Goal: Check status: Check status

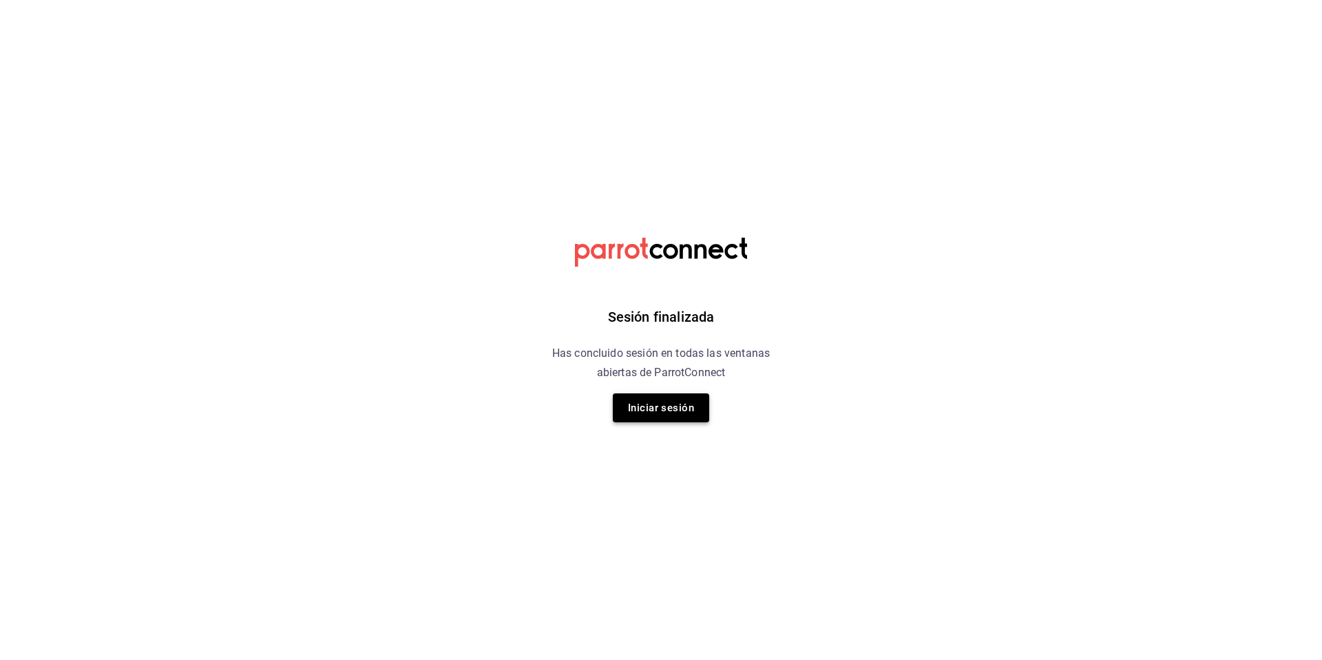
click at [677, 413] on button "Iniciar sesión" at bounding box center [661, 407] width 96 height 29
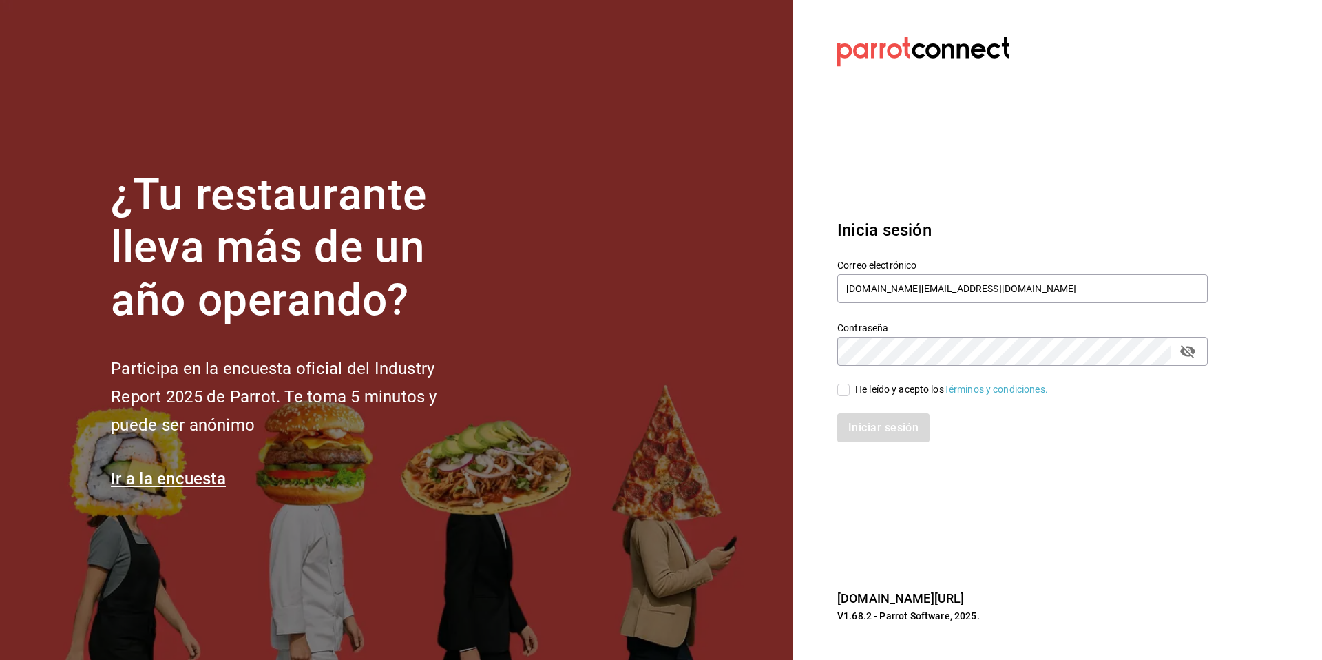
click at [843, 386] on input "He leído y acepto los Términos y condiciones." at bounding box center [843, 389] width 12 height 12
checkbox input "true"
click at [859, 414] on button "Iniciar sesión" at bounding box center [884, 427] width 94 height 29
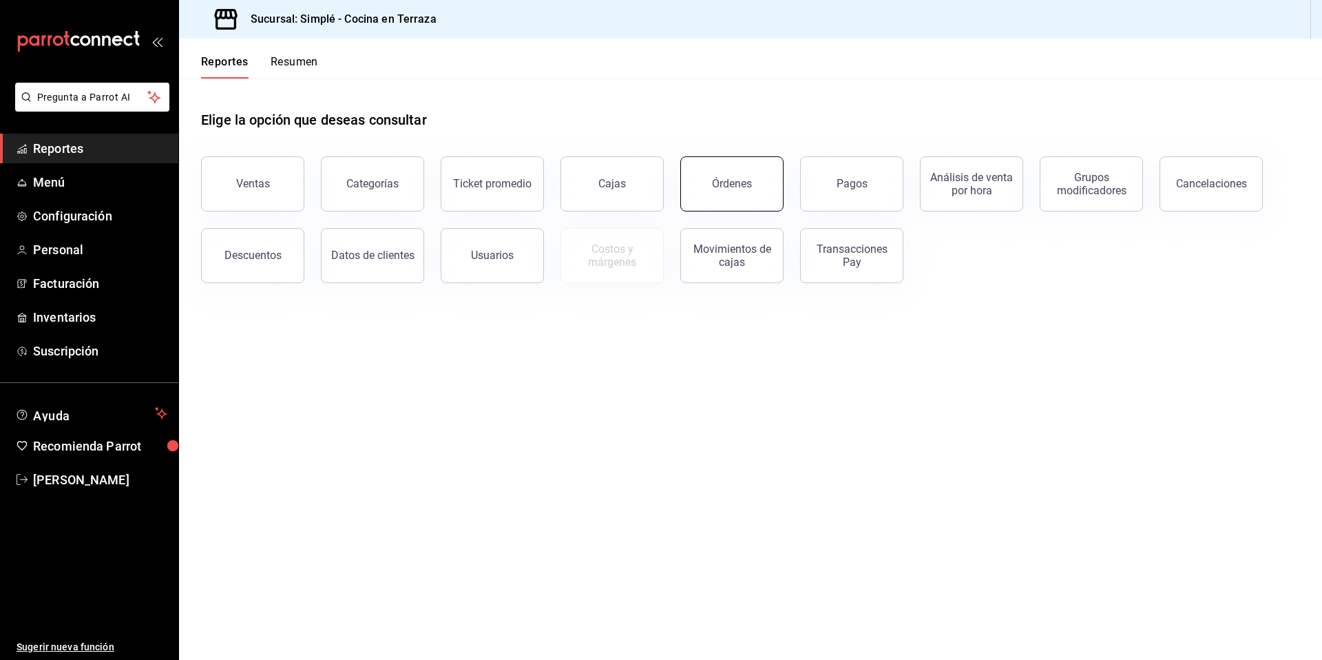
click at [719, 187] on div "Órdenes" at bounding box center [732, 183] width 40 height 13
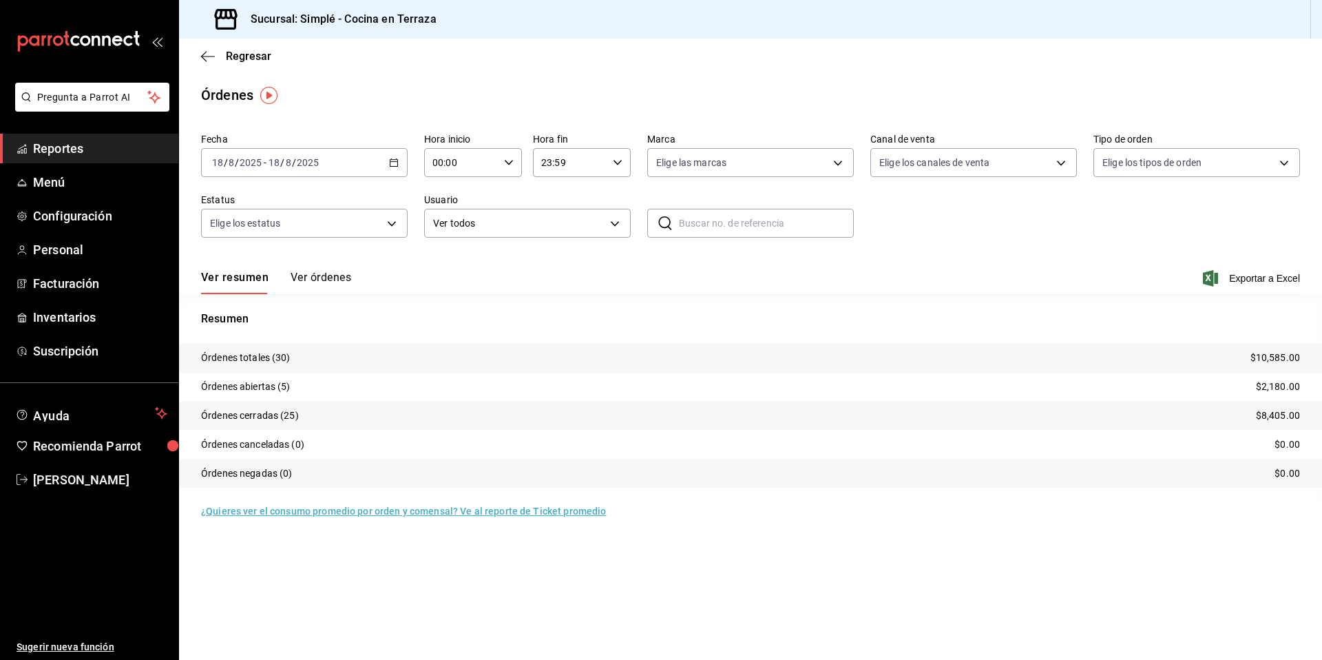
click at [403, 164] on div "[DATE] [DATE] - [DATE] [DATE]" at bounding box center [304, 162] width 207 height 29
click at [260, 212] on li "Hoy" at bounding box center [266, 204] width 129 height 31
click at [394, 171] on div "[DATE] [DATE] - [DATE] [DATE]" at bounding box center [304, 162] width 207 height 29
click at [278, 359] on span "Rango de fechas" at bounding box center [266, 359] width 107 height 14
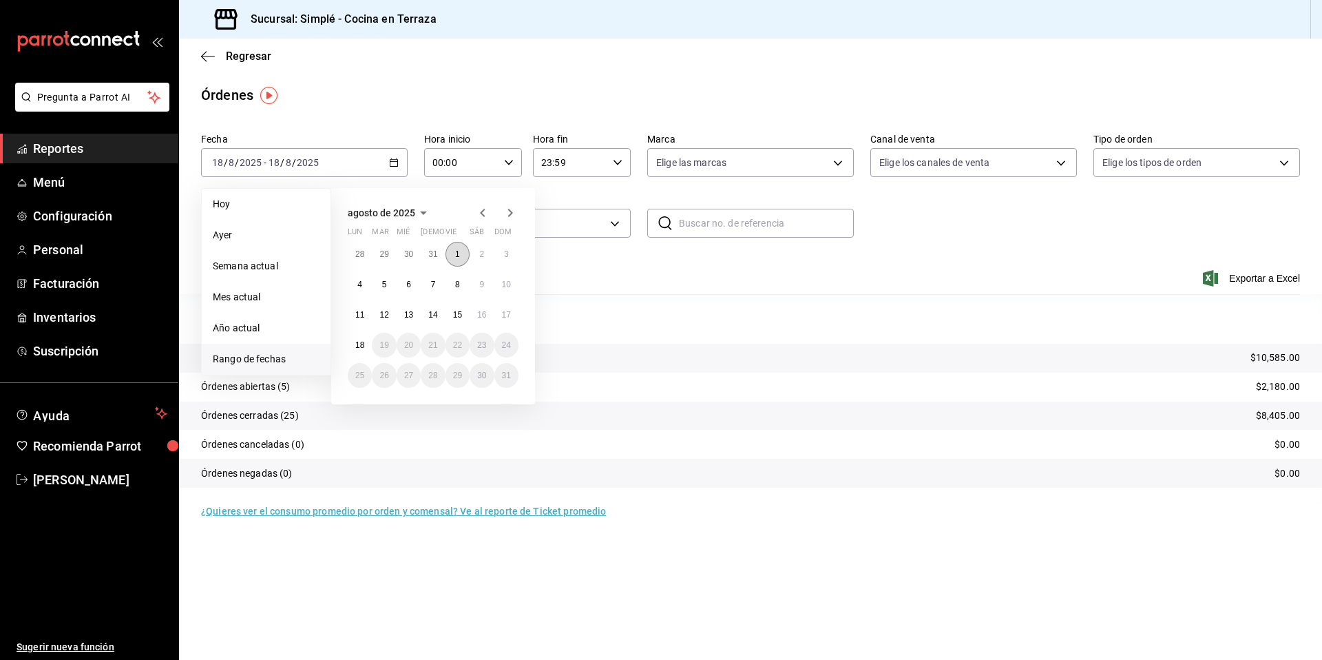
click at [459, 250] on button "1" at bounding box center [457, 254] width 24 height 25
click at [359, 338] on button "18" at bounding box center [360, 345] width 24 height 25
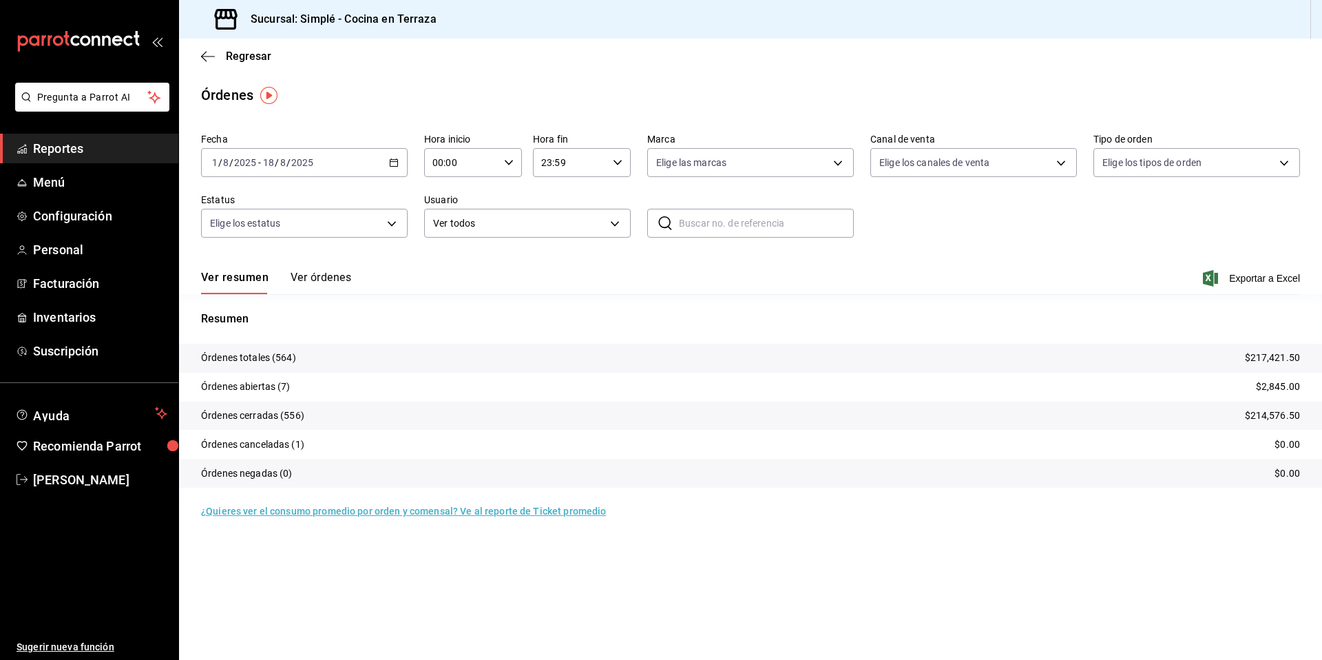
click at [685, 558] on main "Regresar Órdenes Fecha 2025-08-01 1 / 8 / 2025 - 2025-08-18 18 / 8 / 2025 Hora …" at bounding box center [750, 349] width 1143 height 621
click at [399, 169] on div "2025-08-01 1 / 8 / 2025 - 2025-08-18 18 / 8 / 2025" at bounding box center [304, 162] width 207 height 29
click at [273, 217] on li "Hoy" at bounding box center [266, 204] width 129 height 31
